Goal: Task Accomplishment & Management: Manage account settings

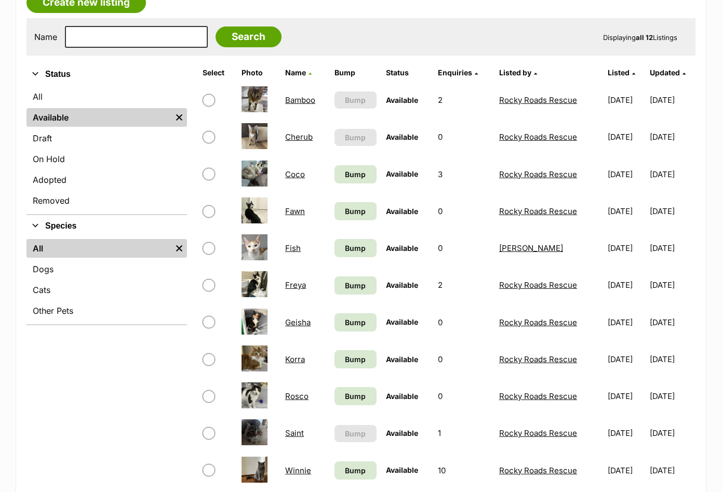
scroll to position [195, 0]
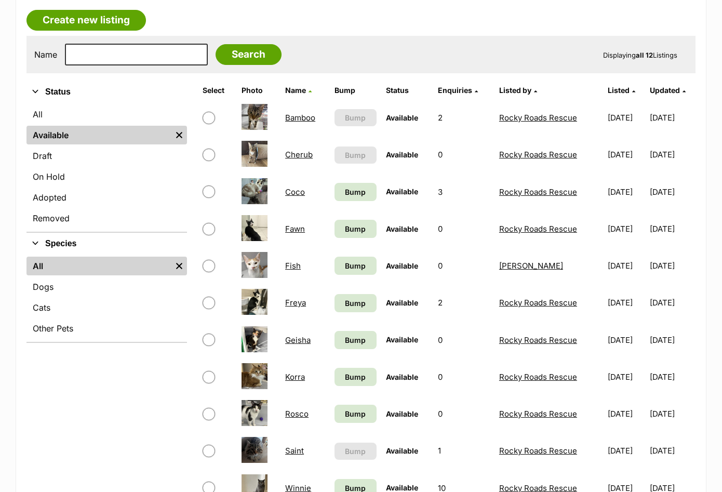
click at [211, 194] on input "checkbox" at bounding box center [209, 191] width 12 height 12
checkbox input "true"
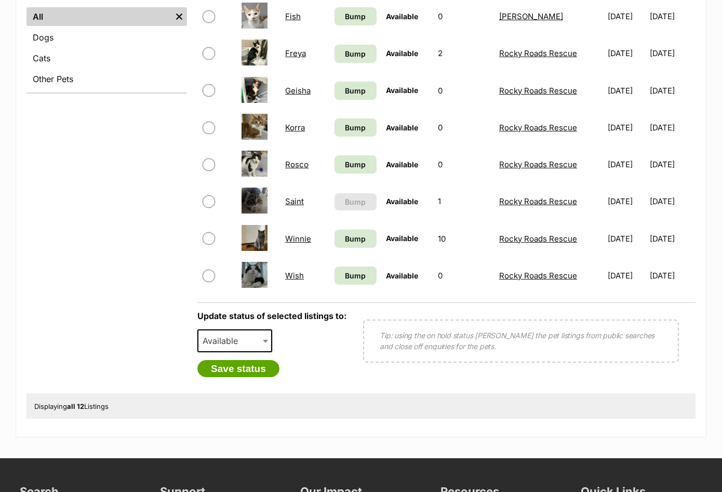
scroll to position [450, 0]
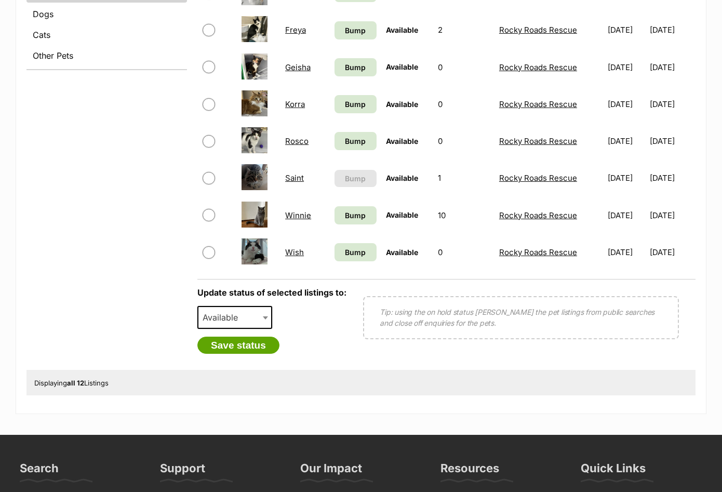
click at [247, 322] on span "Available" at bounding box center [223, 317] width 50 height 15
select select "rehomed"
click at [245, 348] on button "Save status" at bounding box center [238, 346] width 82 height 18
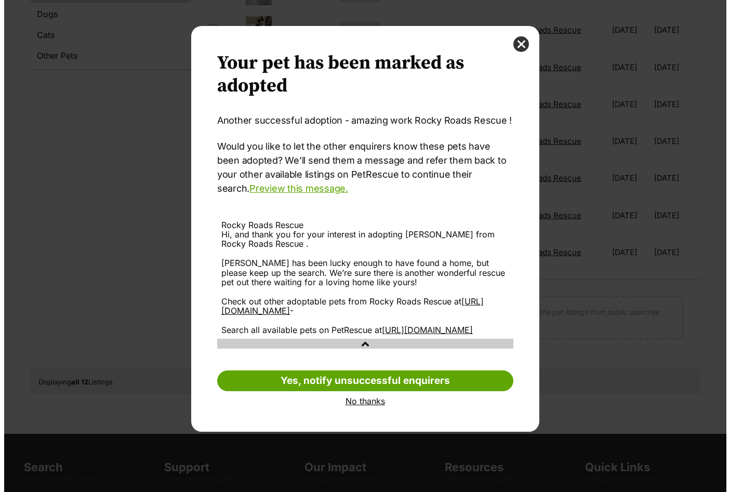
scroll to position [0, 0]
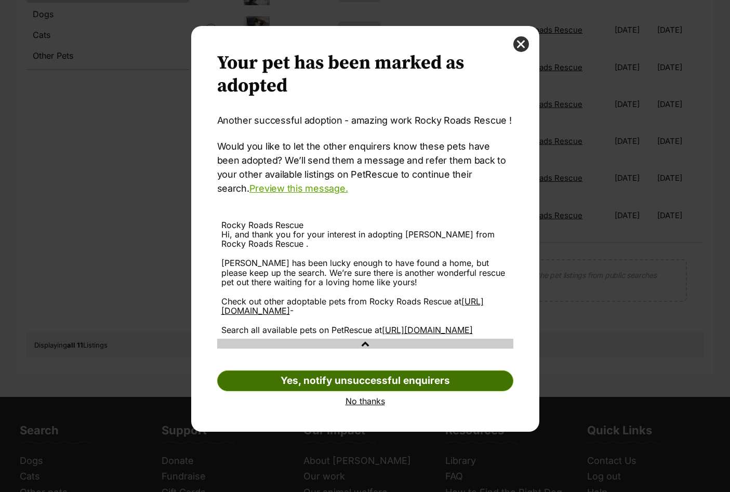
click at [355, 391] on link "Yes, notify unsuccessful enquirers" at bounding box center [365, 380] width 296 height 21
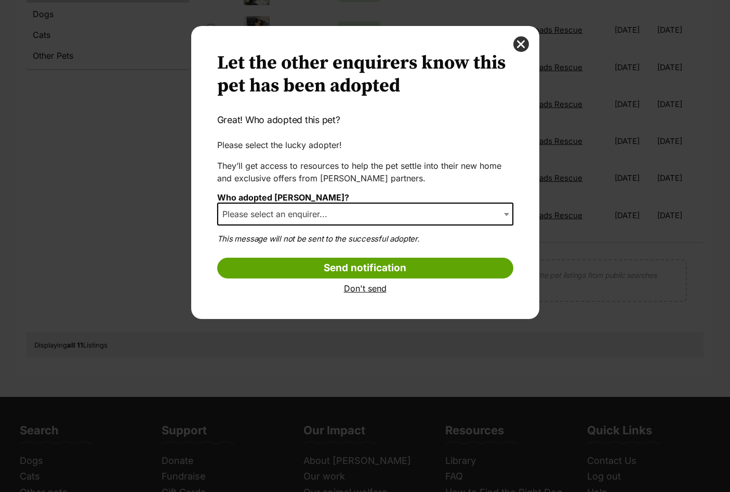
click at [292, 221] on span "Please select an enquirer..." at bounding box center [365, 214] width 296 height 23
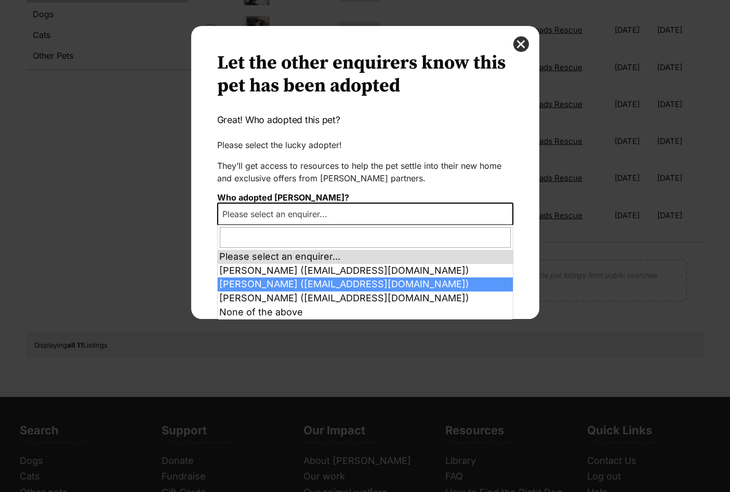
select select "2026700"
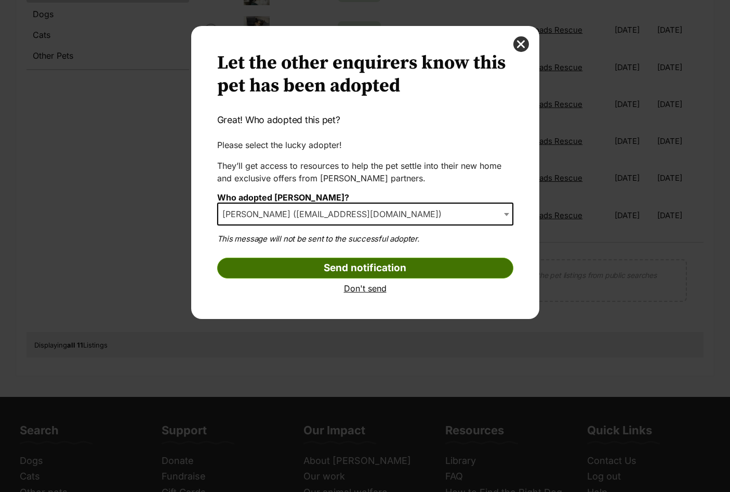
click at [342, 265] on input "Send notification" at bounding box center [365, 268] width 296 height 21
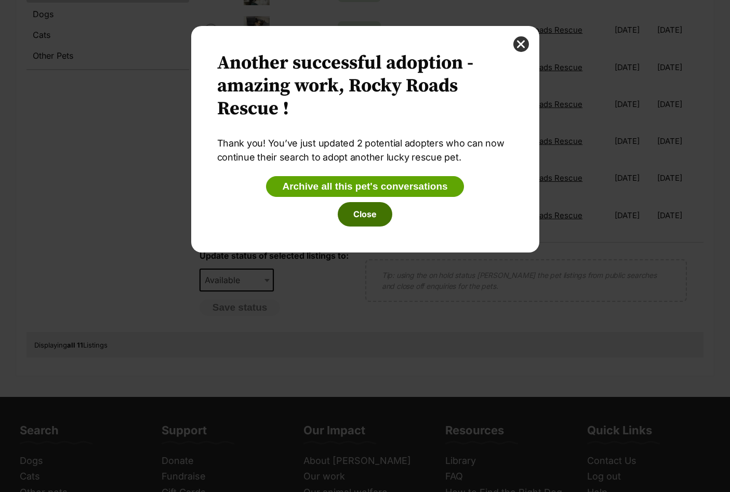
click at [368, 213] on button "Close" at bounding box center [365, 214] width 55 height 24
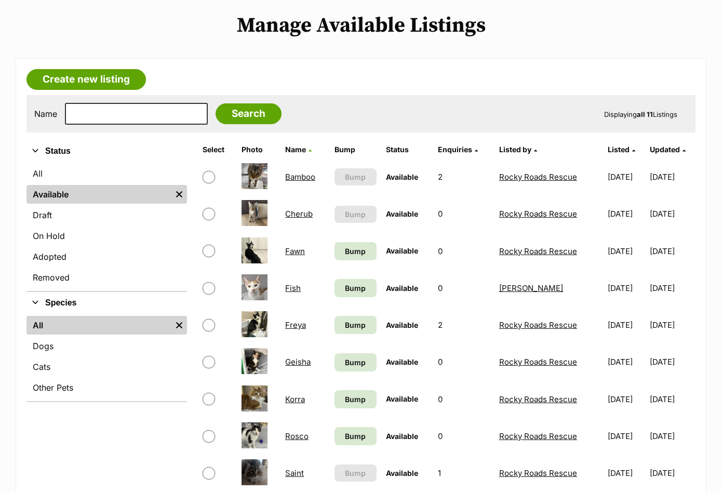
scroll to position [156, 0]
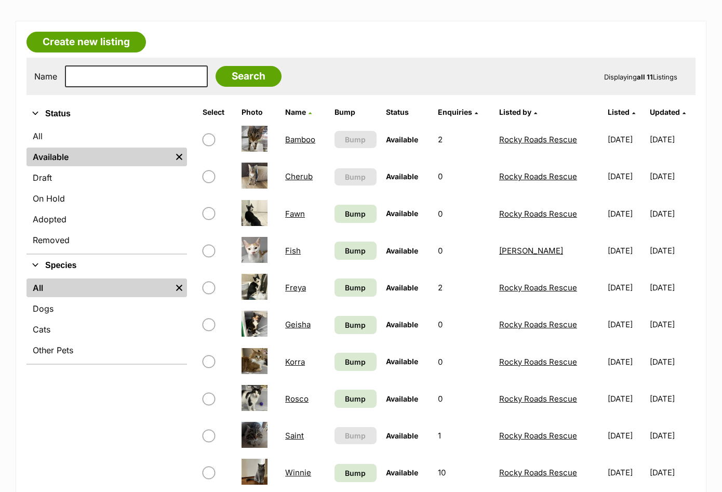
click at [289, 176] on link "Cherub" at bounding box center [299, 176] width 28 height 10
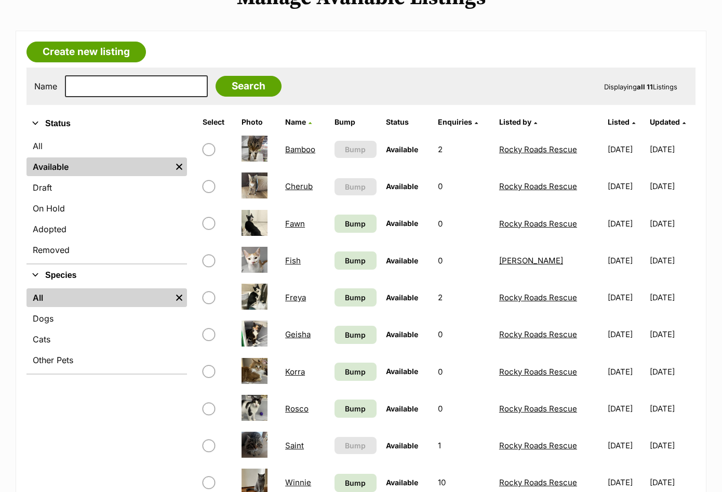
scroll to position [143, 0]
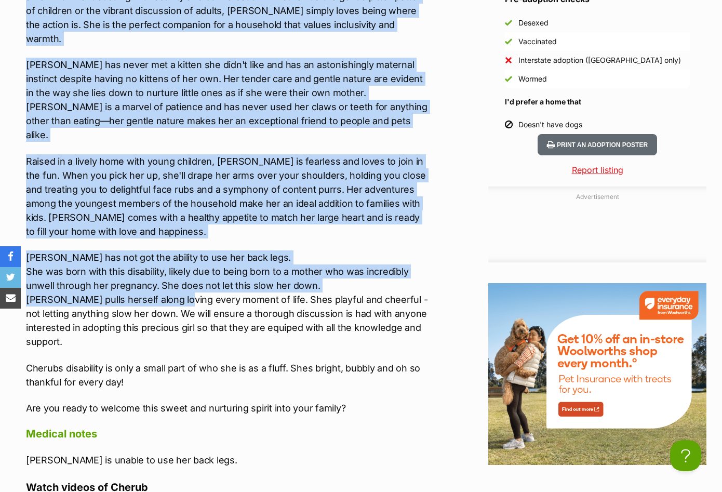
scroll to position [1376, 0]
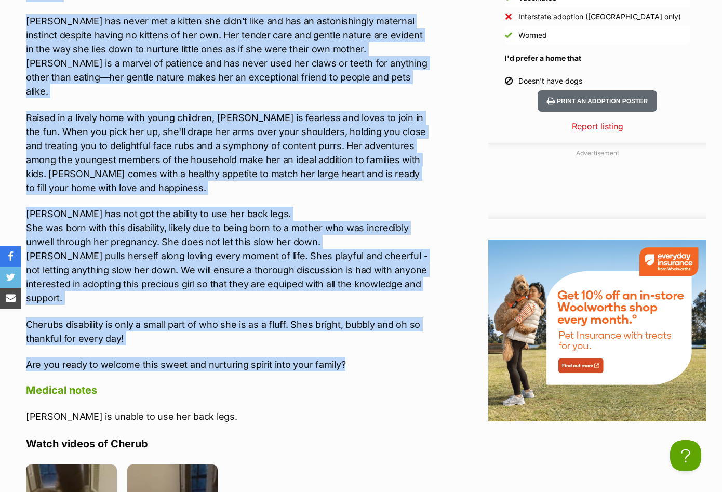
drag, startPoint x: 25, startPoint y: 195, endPoint x: 363, endPoint y: 324, distance: 361.8
copy div "Meet Cherub, a delightful feline with a heart full of love and enough charm to …"
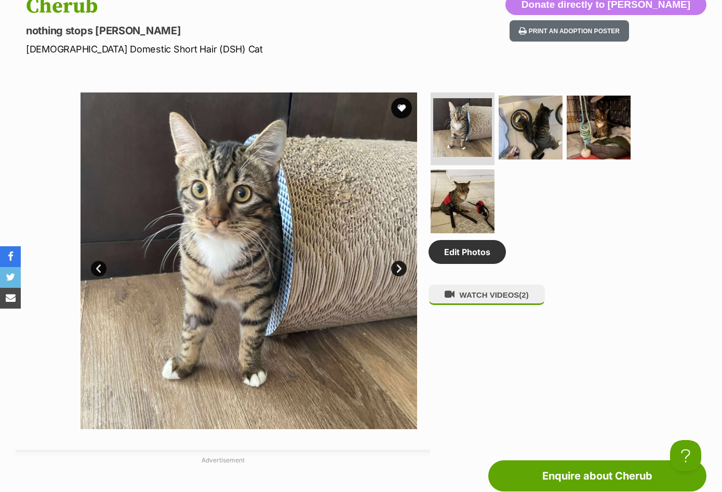
scroll to position [441, 0]
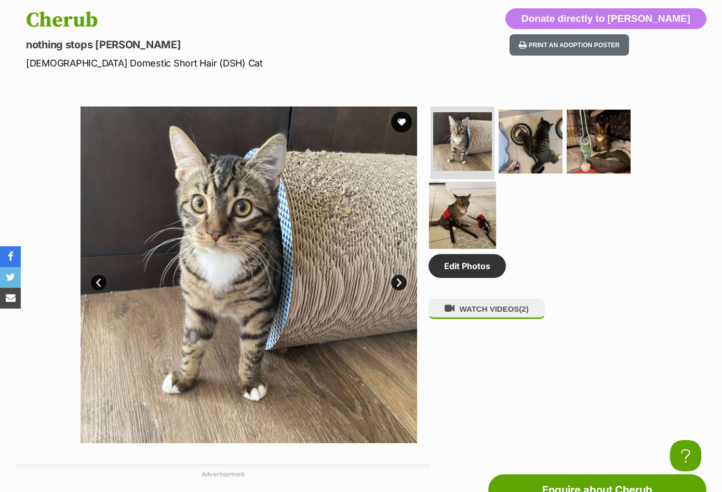
drag, startPoint x: 449, startPoint y: 223, endPoint x: 432, endPoint y: 201, distance: 27.7
click at [432, 201] on img at bounding box center [462, 215] width 67 height 67
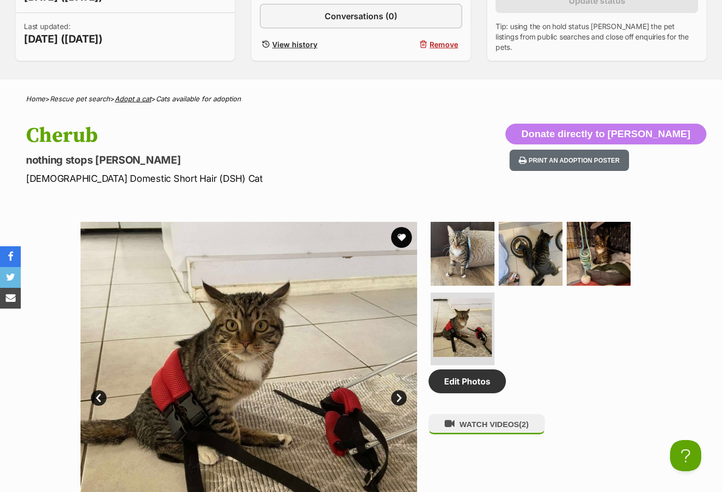
scroll to position [299, 0]
